Goal: Information Seeking & Learning: Learn about a topic

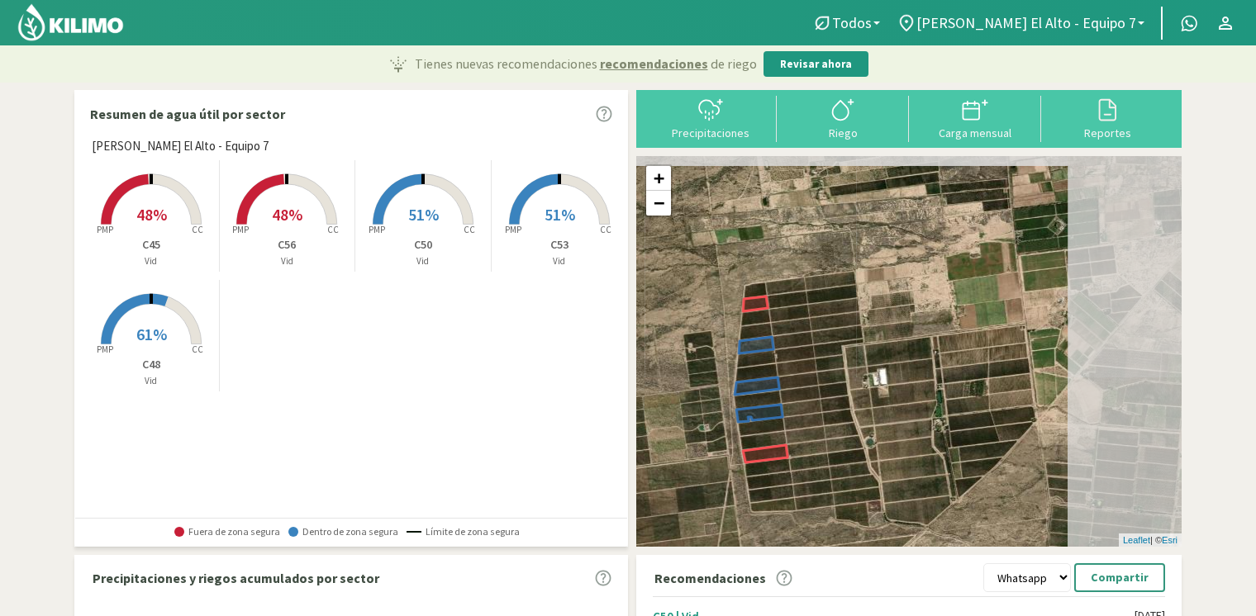
drag, startPoint x: 813, startPoint y: 275, endPoint x: 691, endPoint y: 307, distance: 126.5
click at [678, 321] on div "+ − Leaflet | © Esri" at bounding box center [908, 351] width 545 height 391
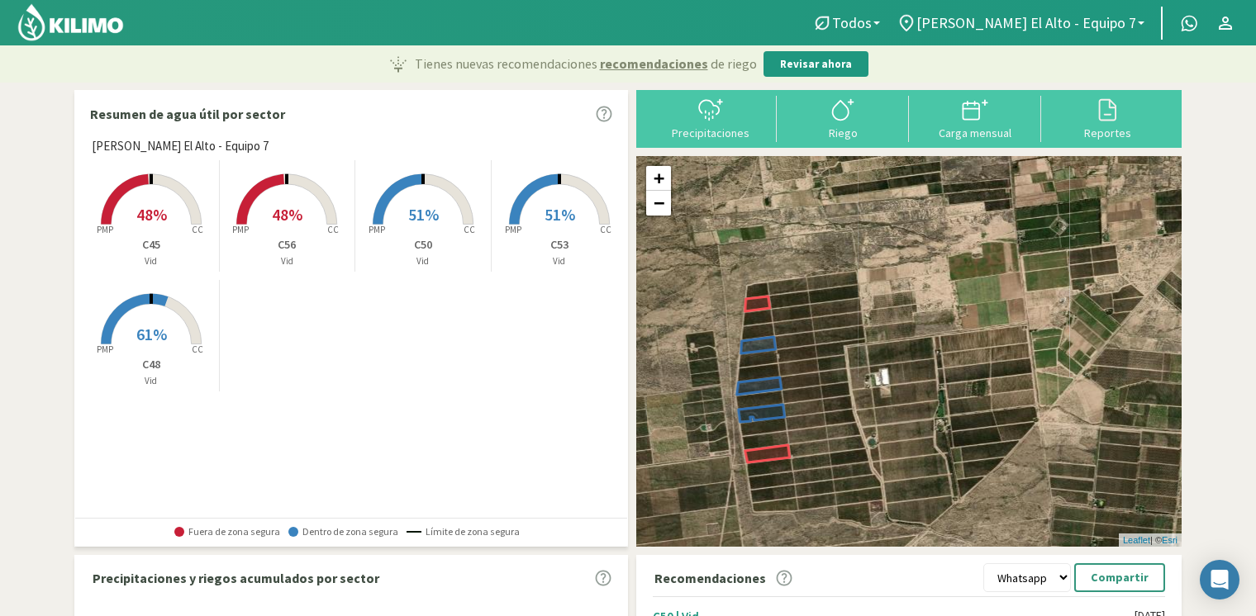
click at [291, 209] on span "48%" at bounding box center [287, 214] width 31 height 21
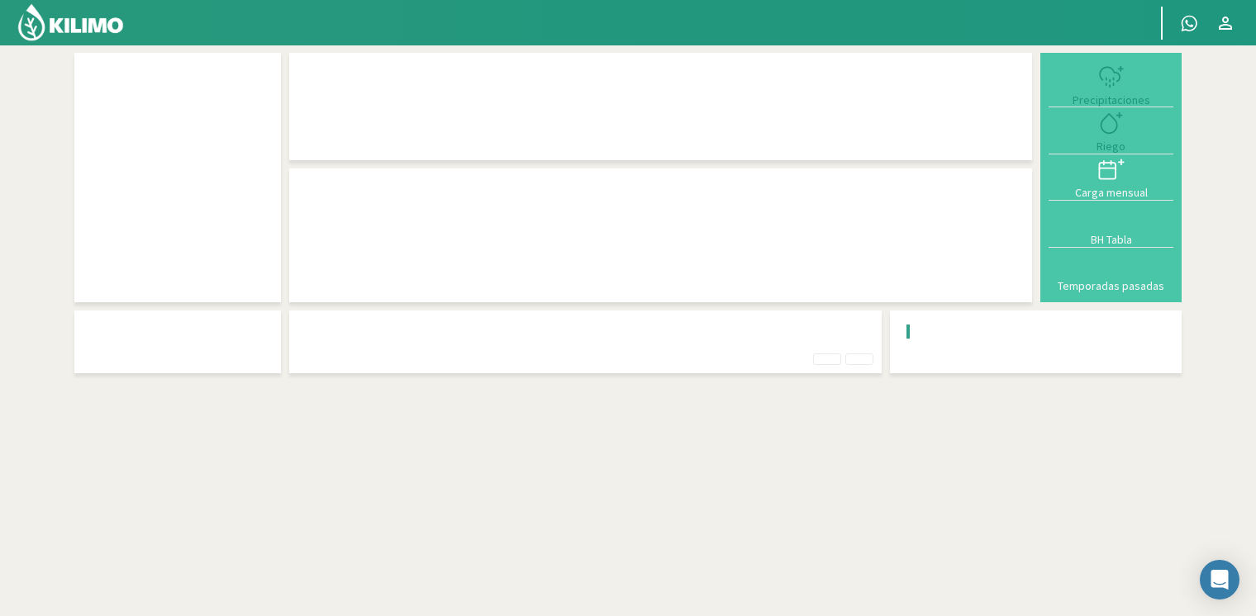
click at [323, 169] on div at bounding box center [660, 236] width 743 height 134
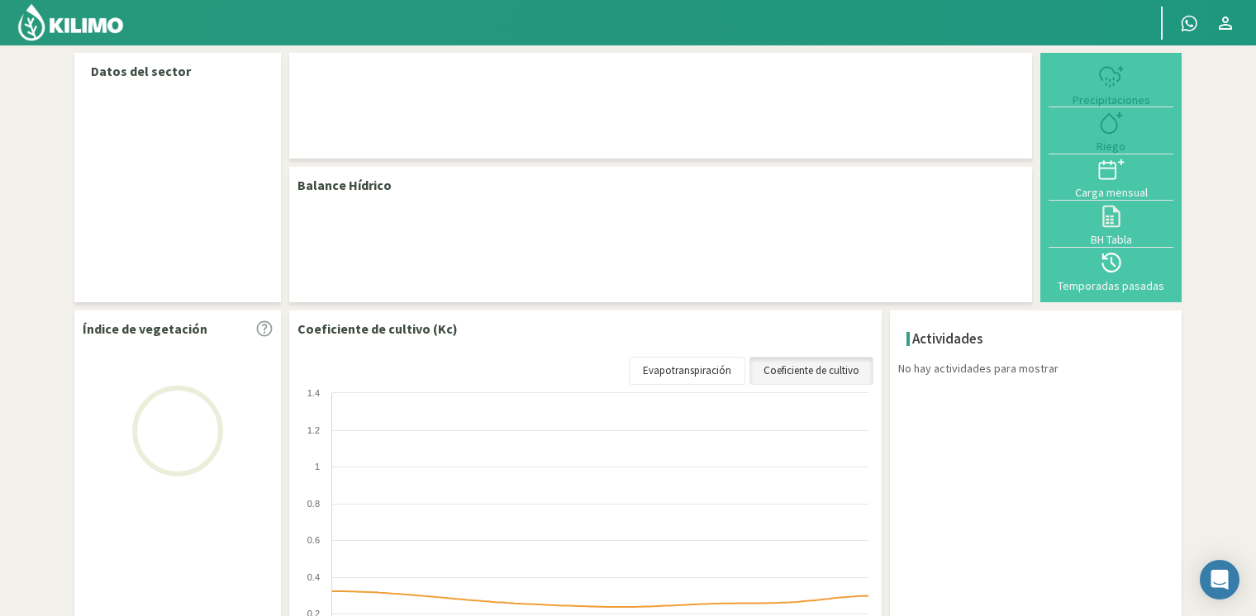
click at [0, 169] on html "Principal Contactar ejecutivo Perfil Perfil Salir Datos del sector Balance Hídr…" at bounding box center [628, 308] width 1256 height 616
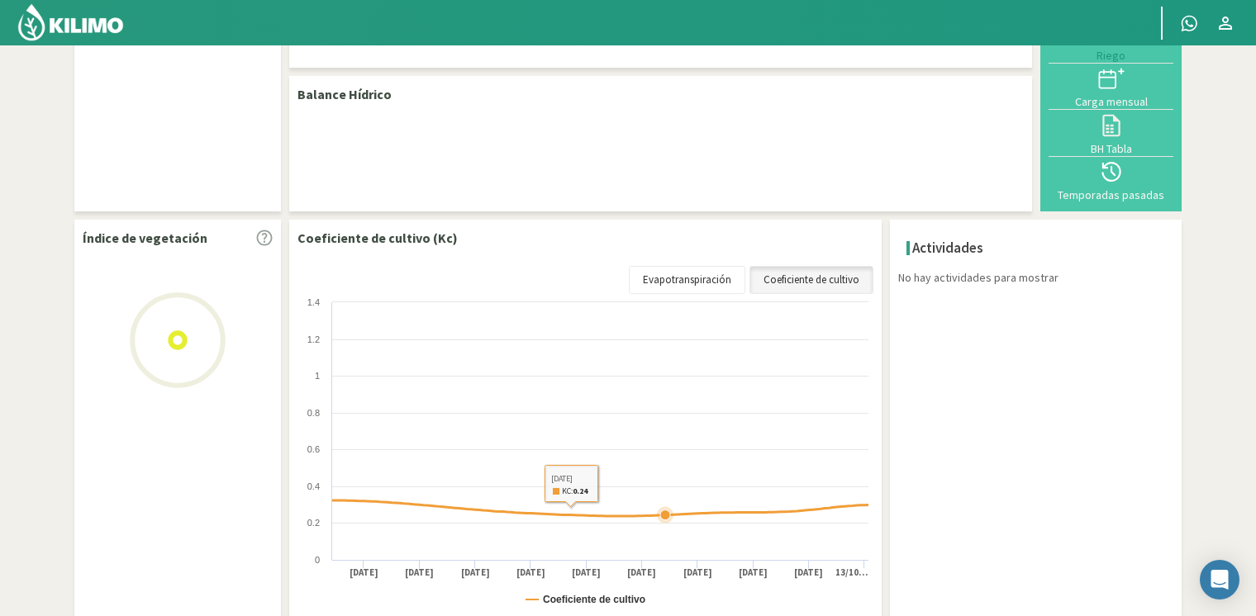
scroll to position [160, 0]
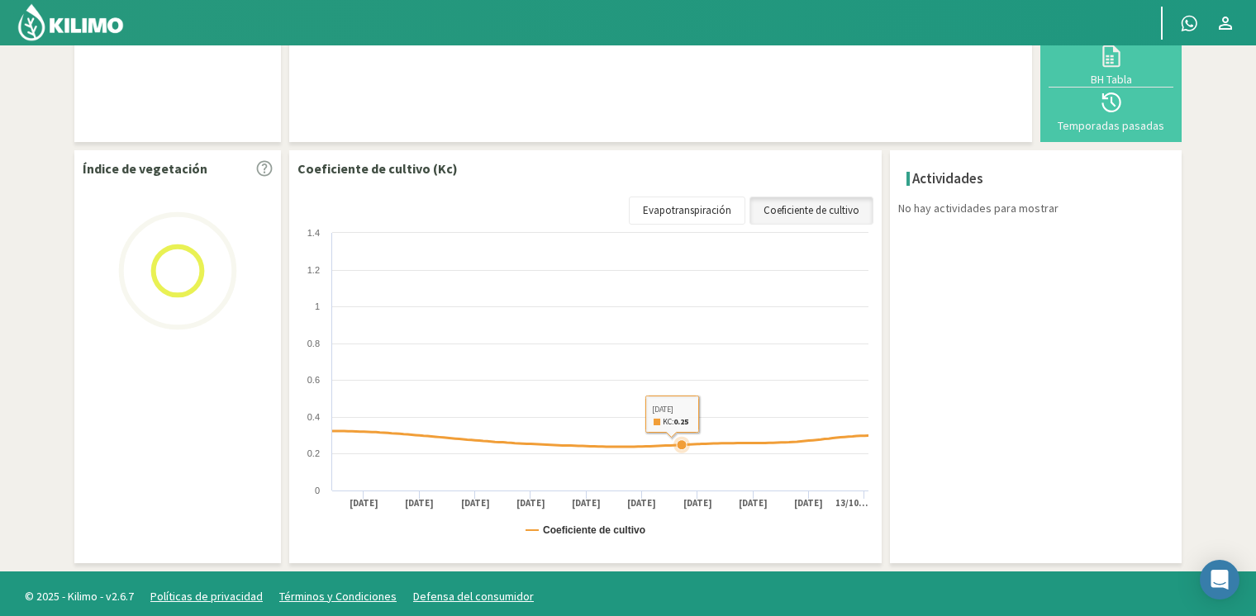
select select "8: Object"
select select "4: Object"
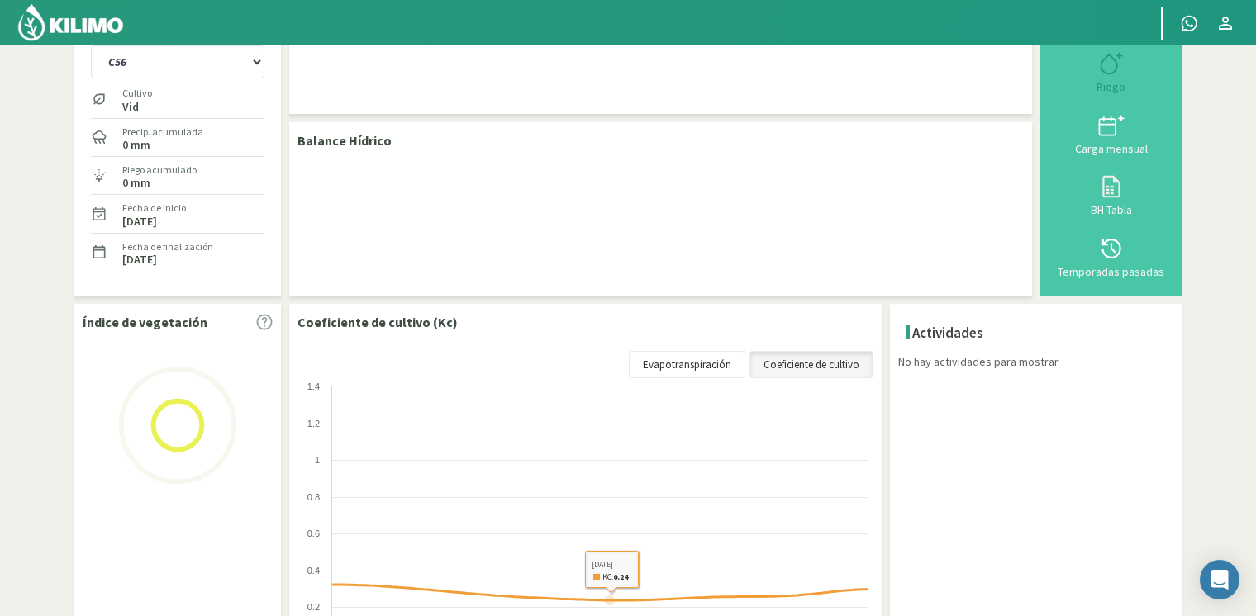
scroll to position [0, 0]
